Goal: Task Accomplishment & Management: Complete application form

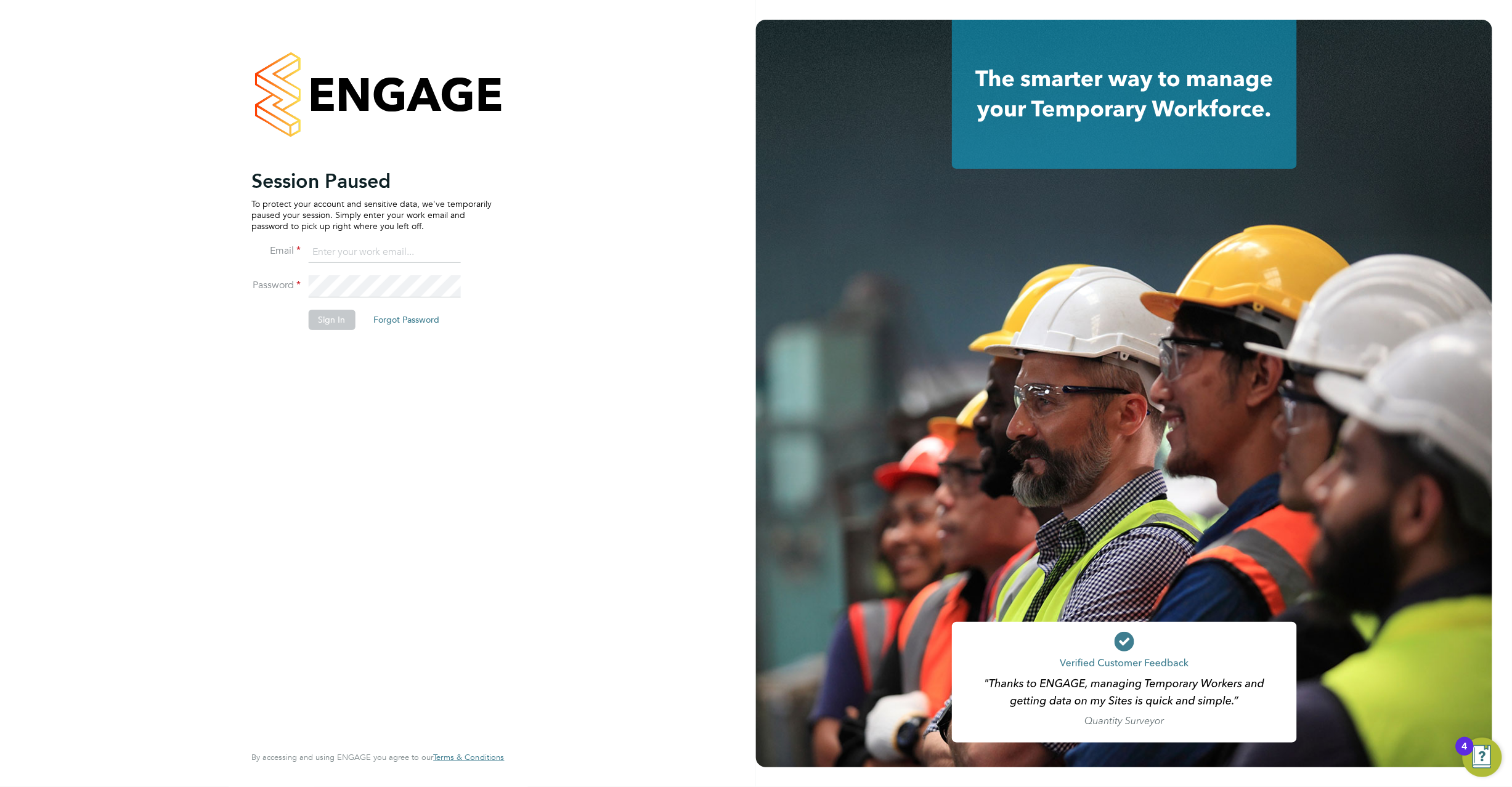
type input "c.carter@oandb.co.uk"
click at [331, 317] on button "Sign In" at bounding box center [332, 320] width 47 height 20
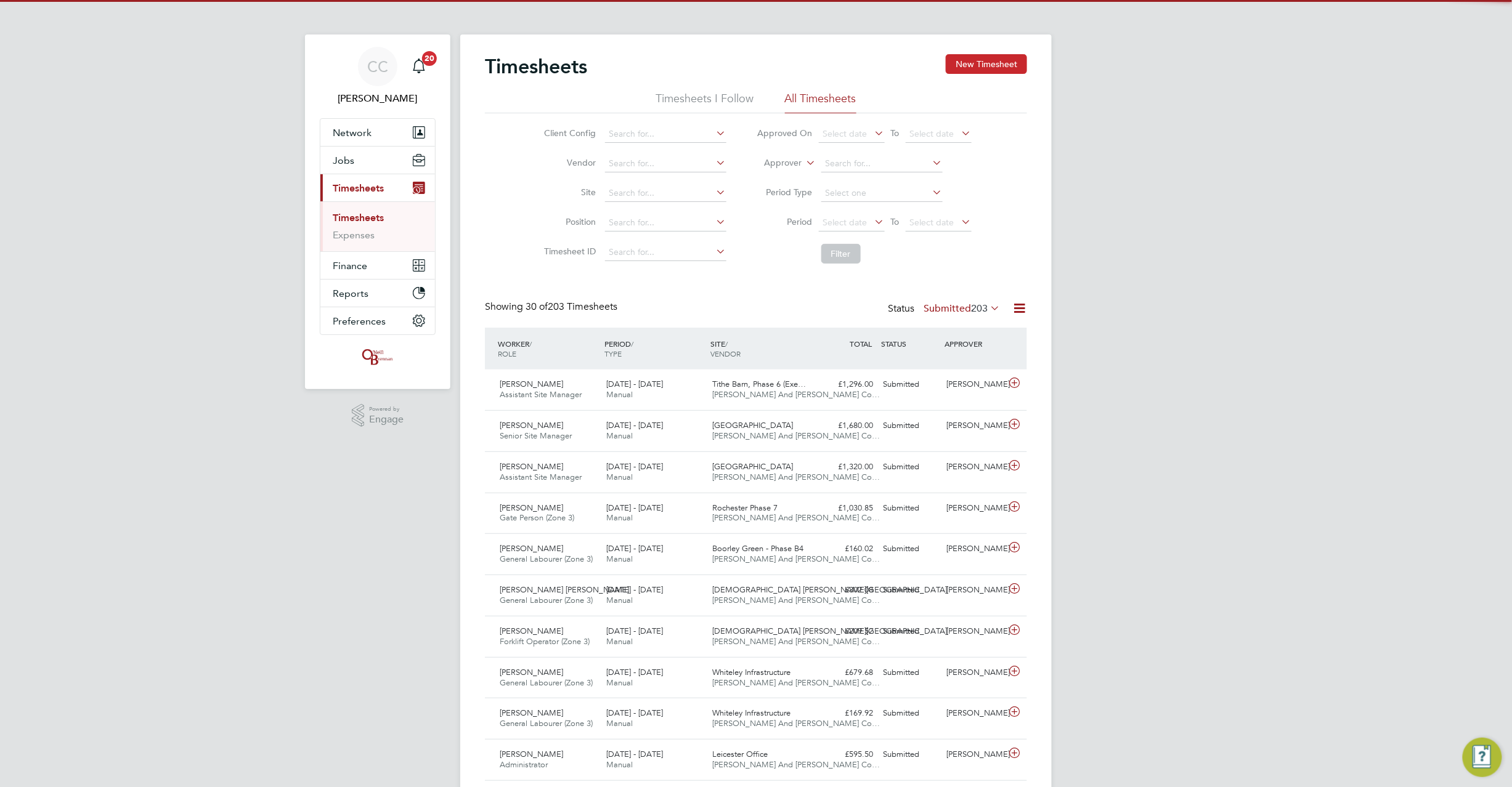
click at [971, 64] on button "New Timesheet" at bounding box center [986, 64] width 81 height 20
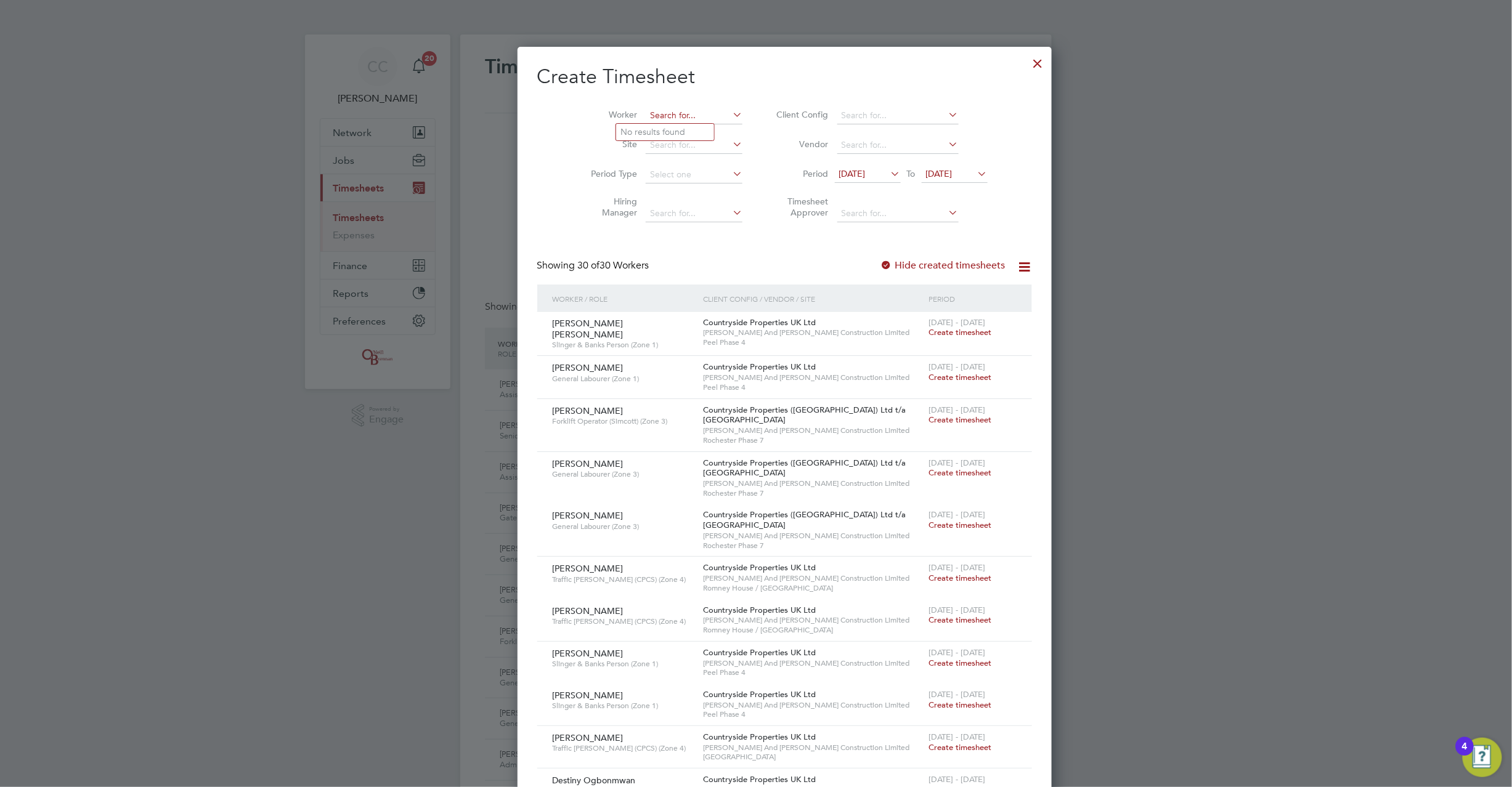
click at [674, 117] on input at bounding box center [694, 116] width 97 height 17
click at [662, 124] on li "Trev or Fraser" at bounding box center [665, 132] width 98 height 17
type input "[PERSON_NAME]"
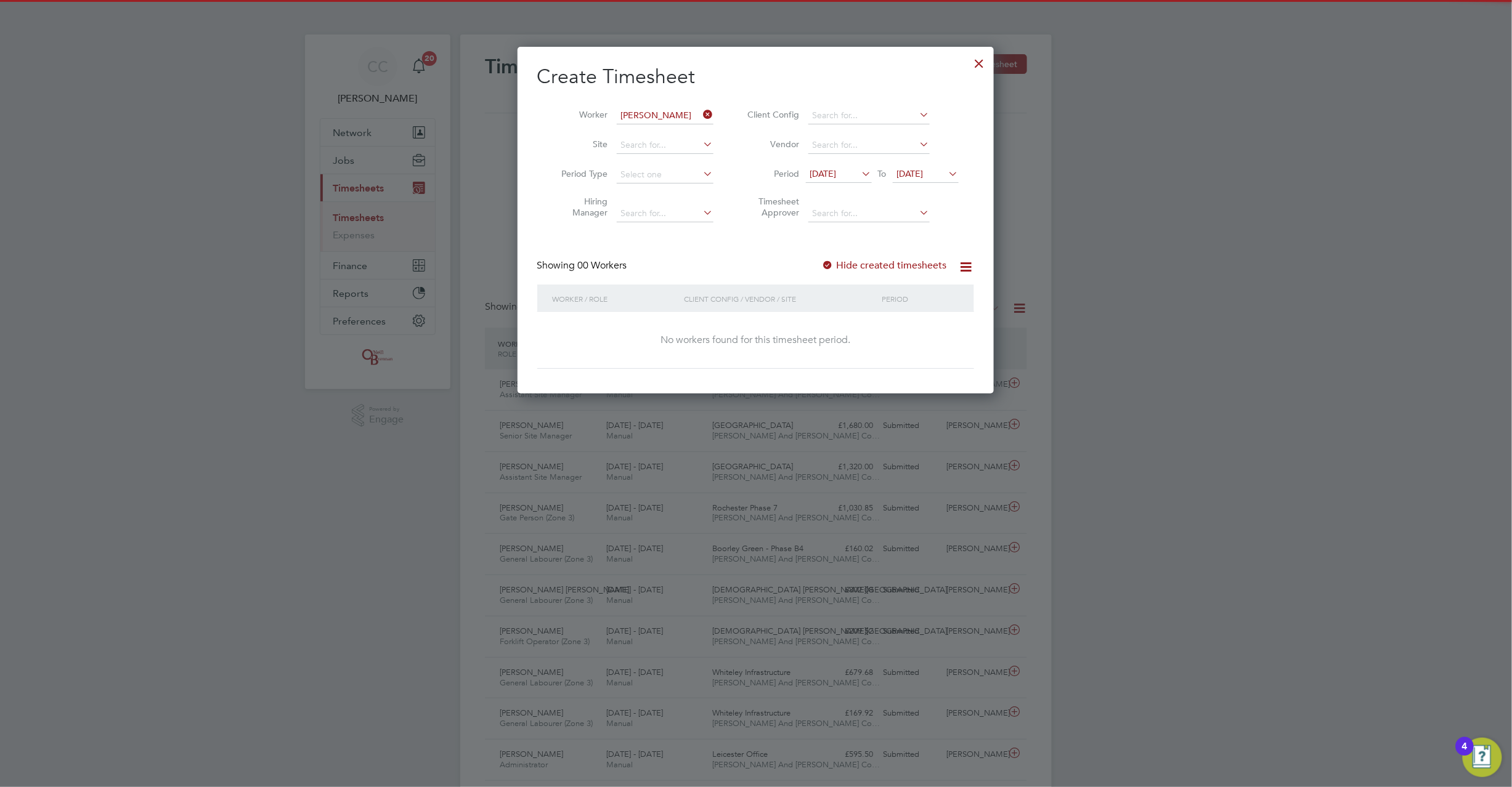
click at [910, 168] on span "[DATE]" at bounding box center [910, 174] width 26 height 11
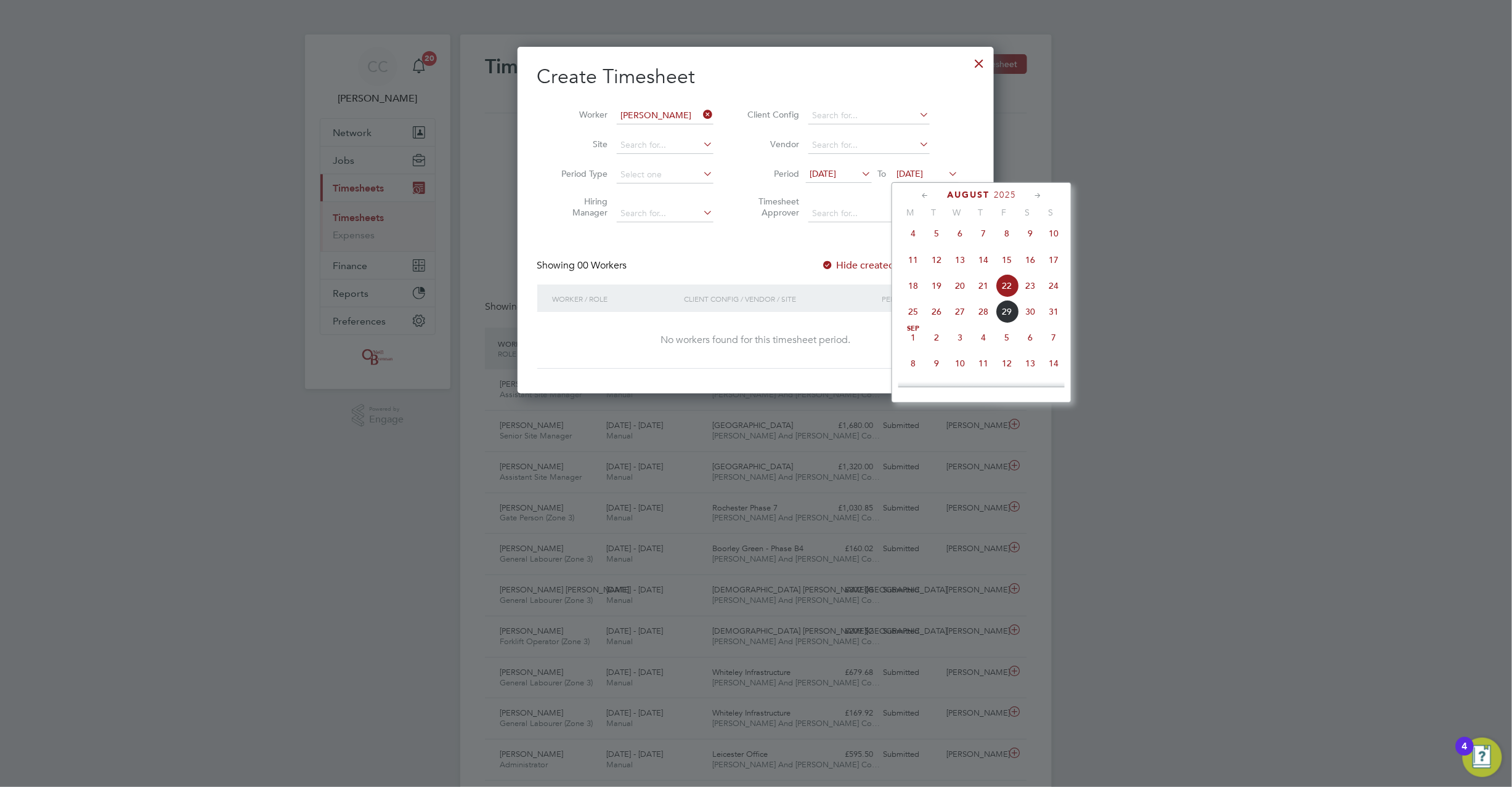
drag, startPoint x: 1054, startPoint y: 287, endPoint x: 911, endPoint y: 269, distance: 144.1
click at [1054, 287] on span "24" at bounding box center [1054, 286] width 23 height 23
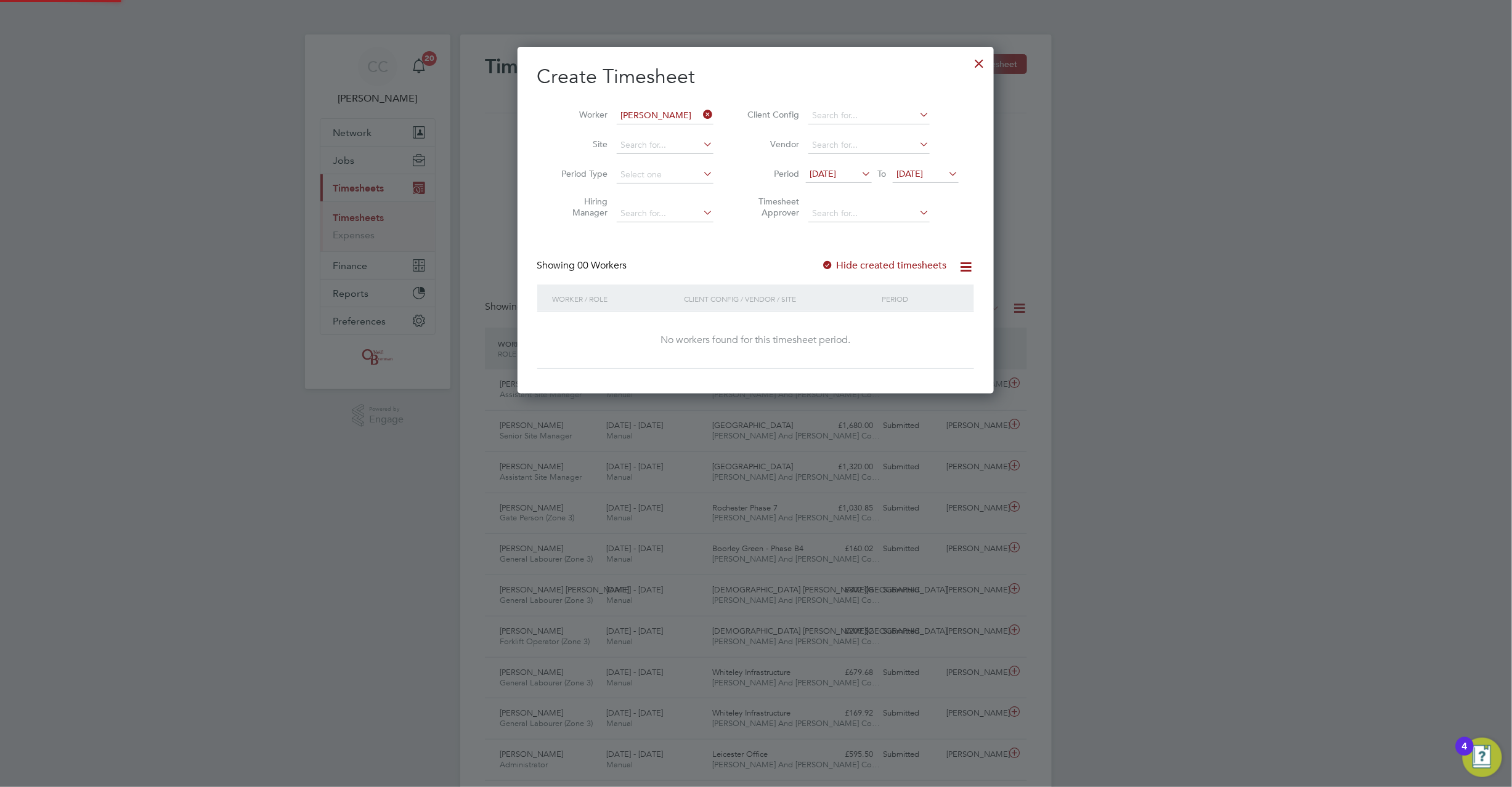
click at [824, 255] on div "Create Timesheet Worker [PERSON_NAME] Site Period Type Hiring Manager Client Co…" at bounding box center [756, 216] width 437 height 305
click at [829, 260] on div at bounding box center [828, 266] width 12 height 12
click at [829, 261] on div at bounding box center [828, 266] width 12 height 12
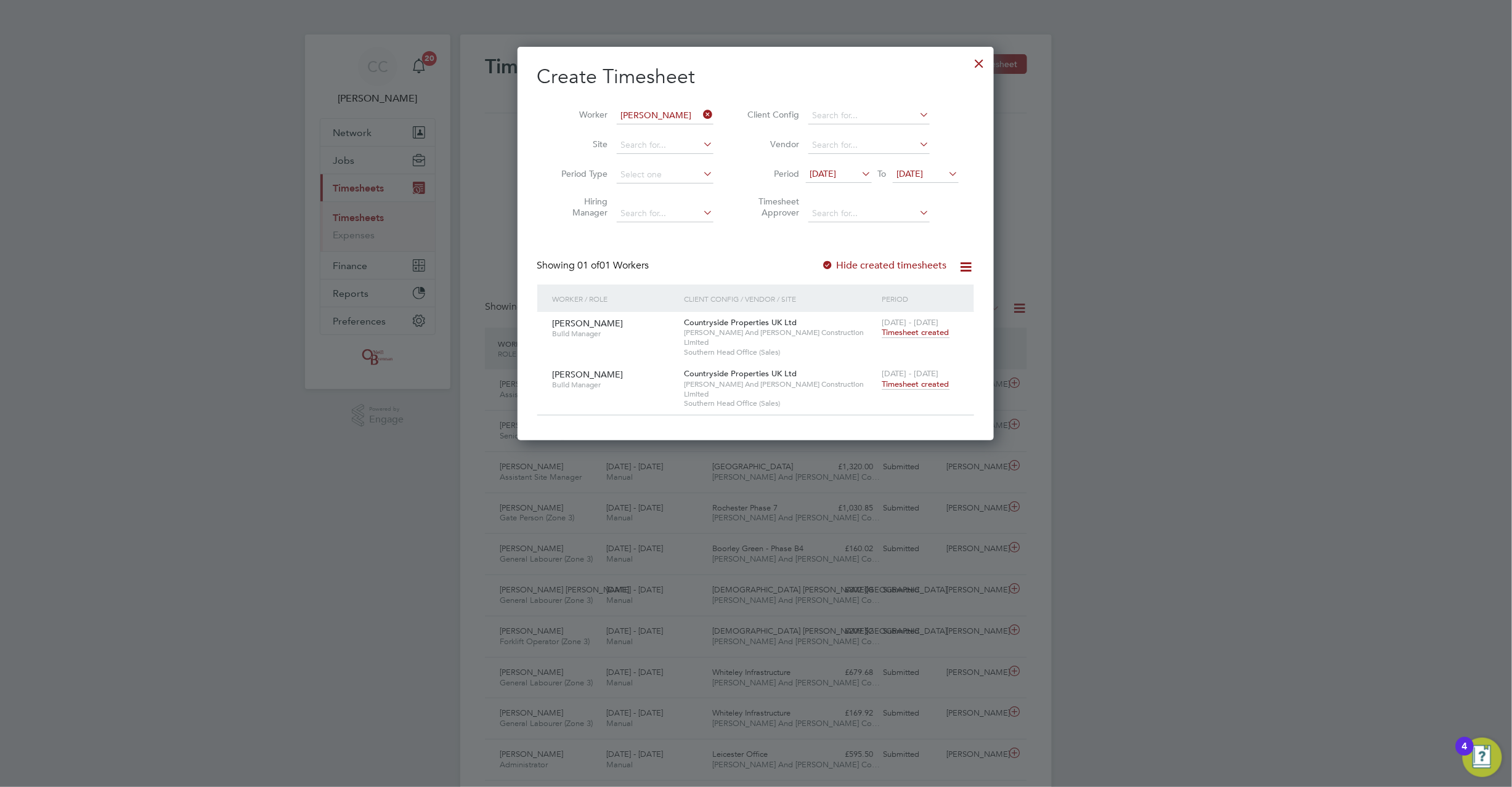
click at [920, 379] on span "Timesheet created" at bounding box center [916, 385] width 67 height 11
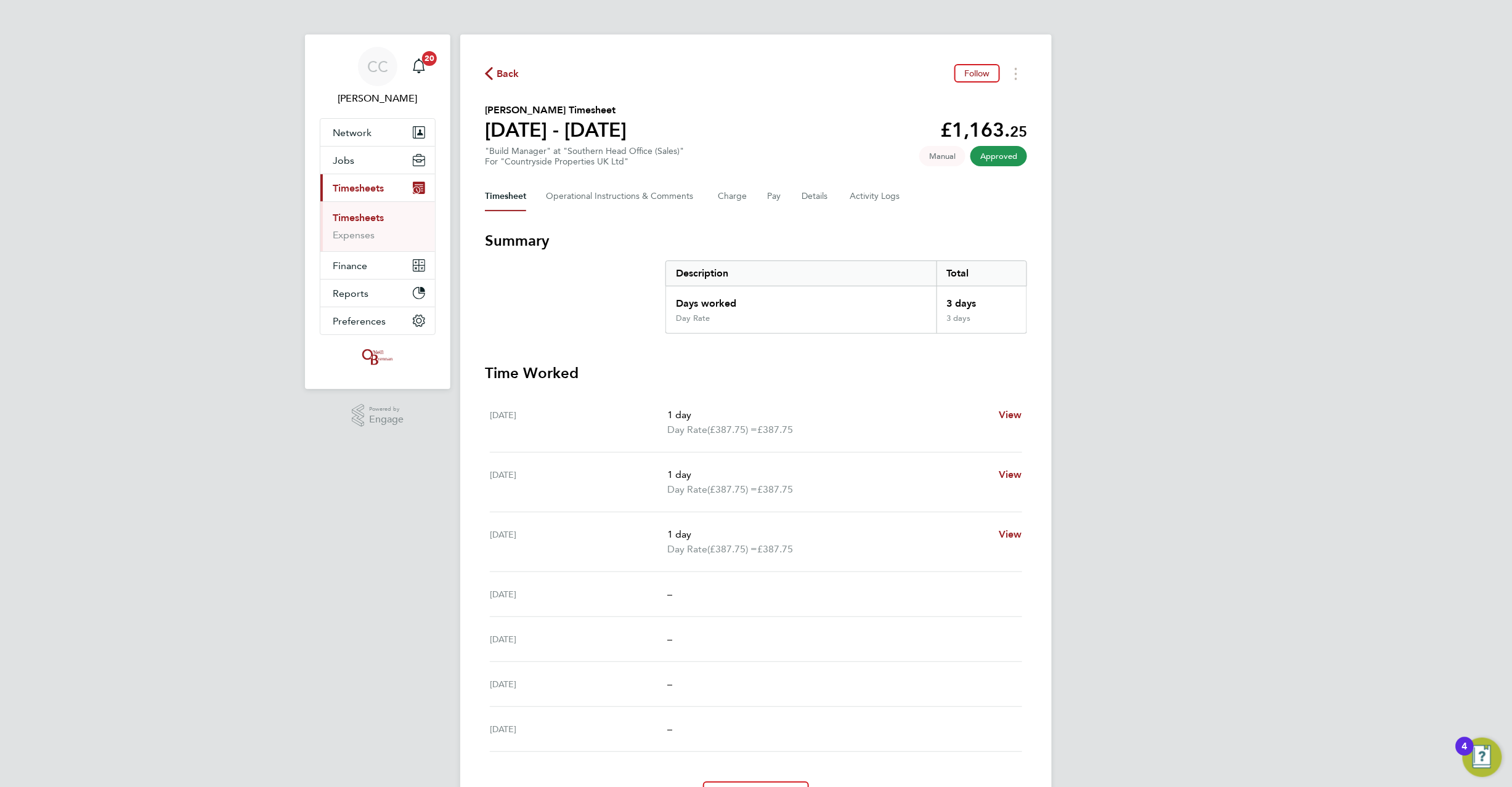
click at [1030, 66] on div "Back Follow [PERSON_NAME] Timesheet [DATE] - [DATE] £1,163. 25 "Build Manager" …" at bounding box center [756, 438] width 591 height 806
click at [1019, 78] on button "Timesheets Menu" at bounding box center [1016, 74] width 22 height 19
click at [959, 88] on link "Download timesheet" at bounding box center [953, 100] width 148 height 25
click at [503, 71] on span "Back" at bounding box center [508, 74] width 23 height 15
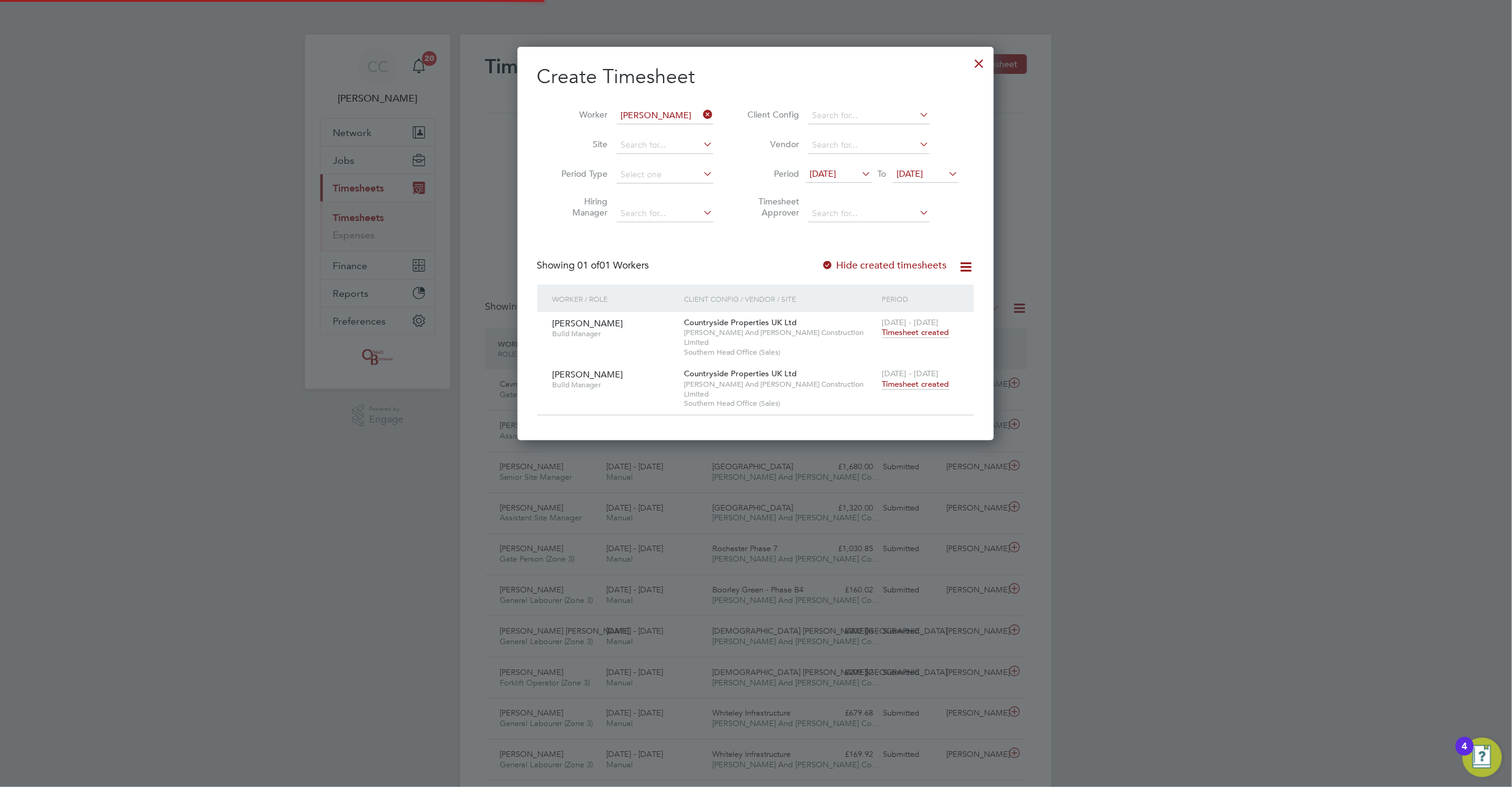
scroll to position [31, 108]
